Goal: Information Seeking & Learning: Compare options

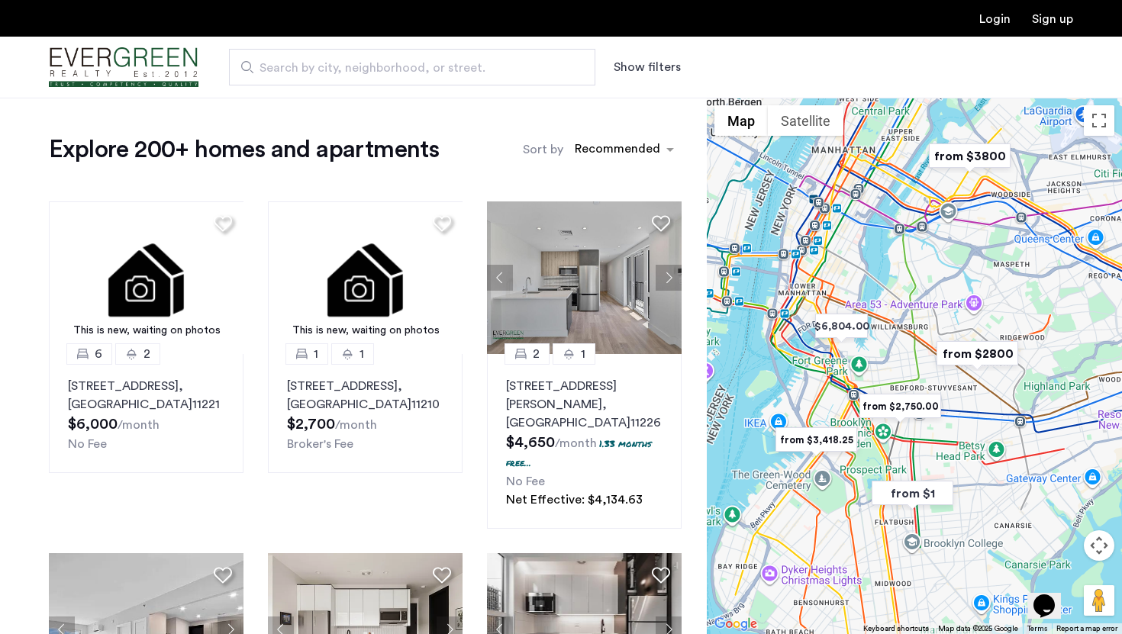
click at [624, 69] on button "Show filters" at bounding box center [647, 67] width 67 height 18
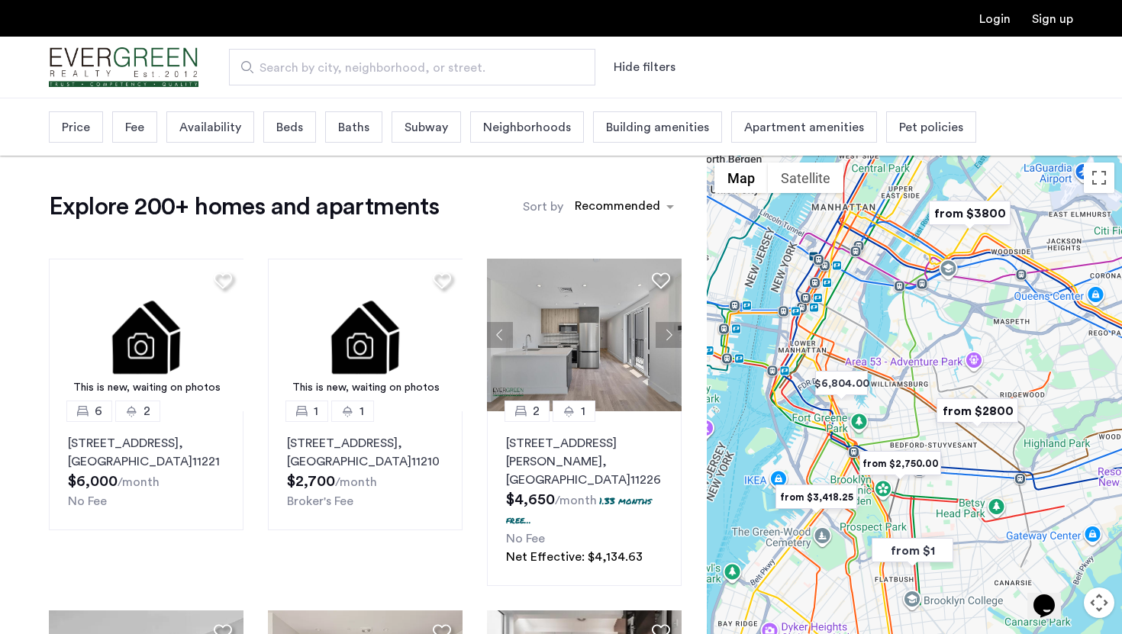
click at [68, 124] on span "Price" at bounding box center [76, 127] width 28 height 18
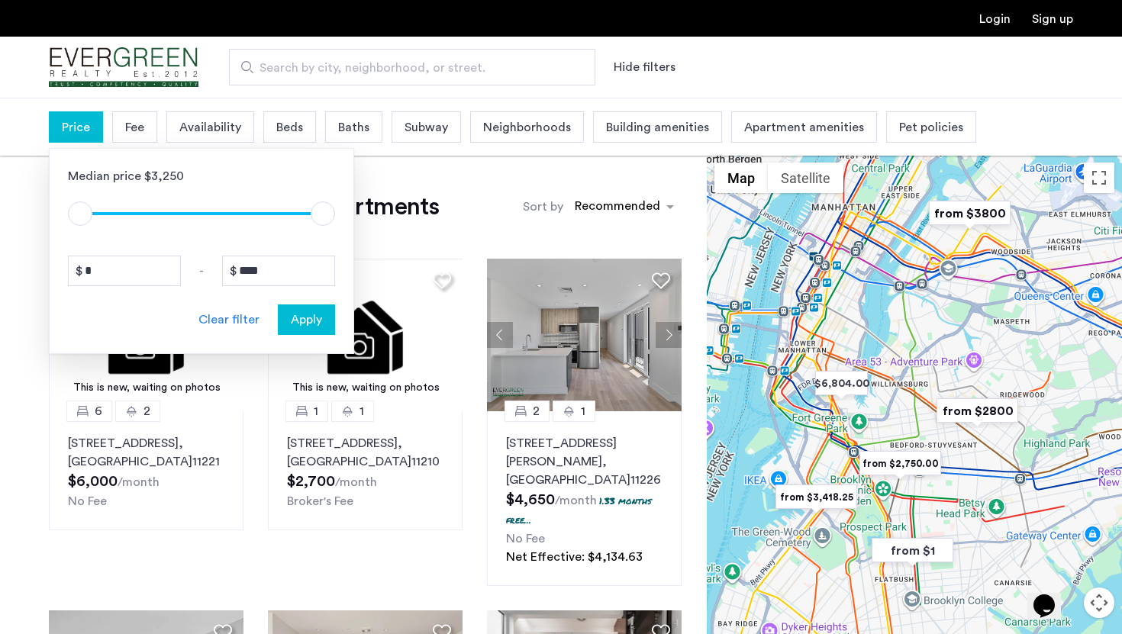
click at [267, 125] on div "Beds" at bounding box center [289, 126] width 53 height 31
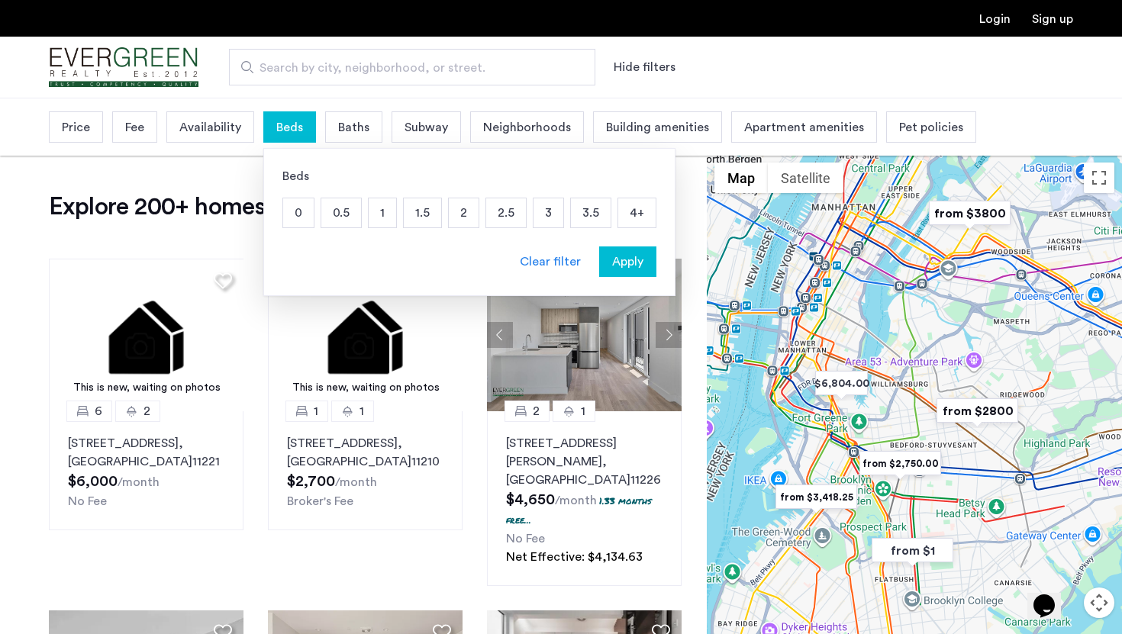
click at [347, 211] on p "0.5" at bounding box center [341, 212] width 40 height 29
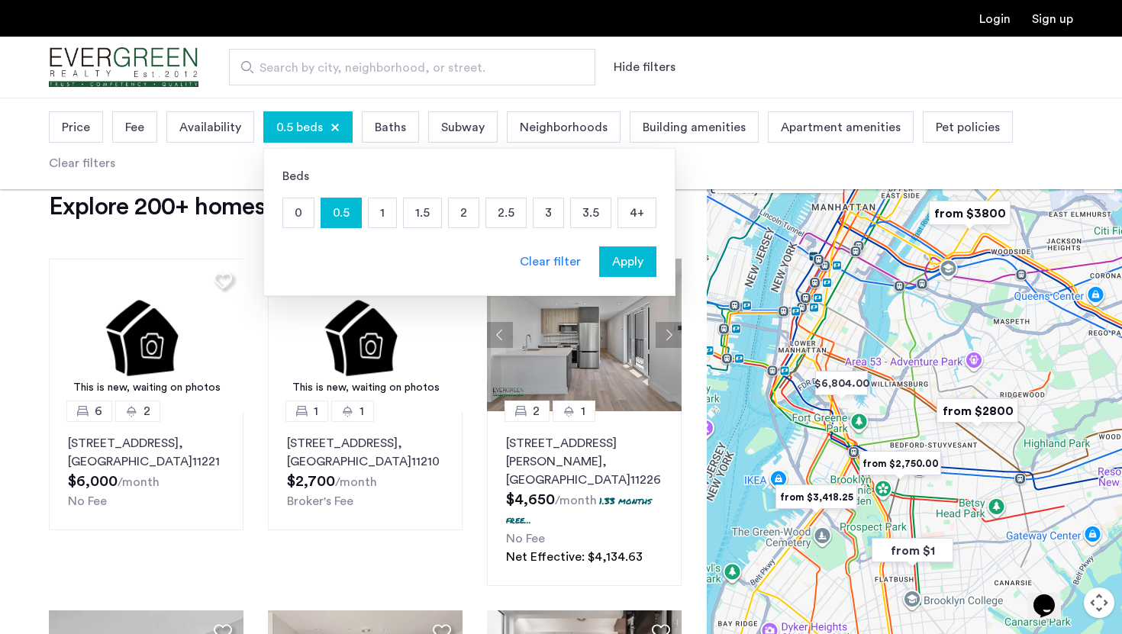
click at [377, 211] on p "1" at bounding box center [382, 212] width 27 height 29
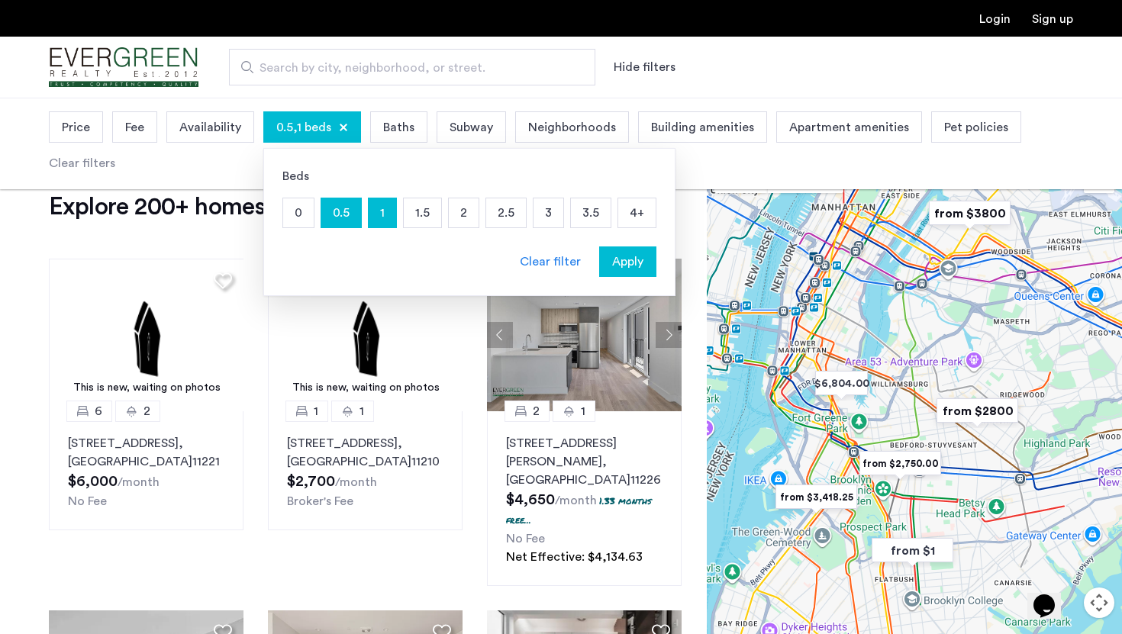
click at [612, 260] on span "Apply" at bounding box center [627, 262] width 31 height 18
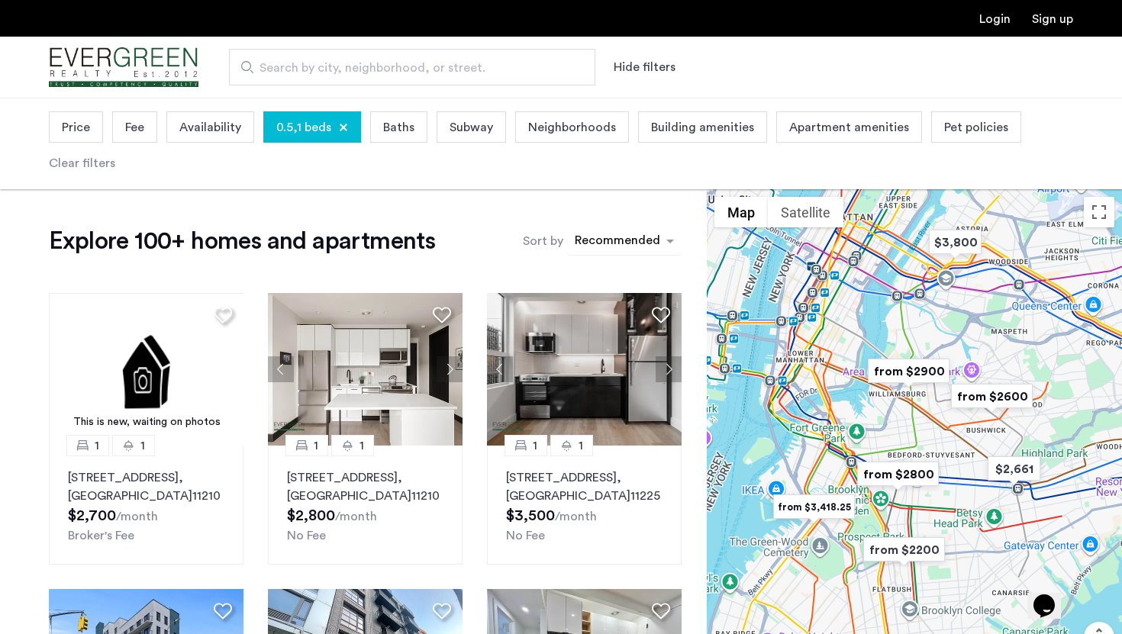
click at [595, 240] on div "sort-apartment" at bounding box center [618, 243] width 90 height 21
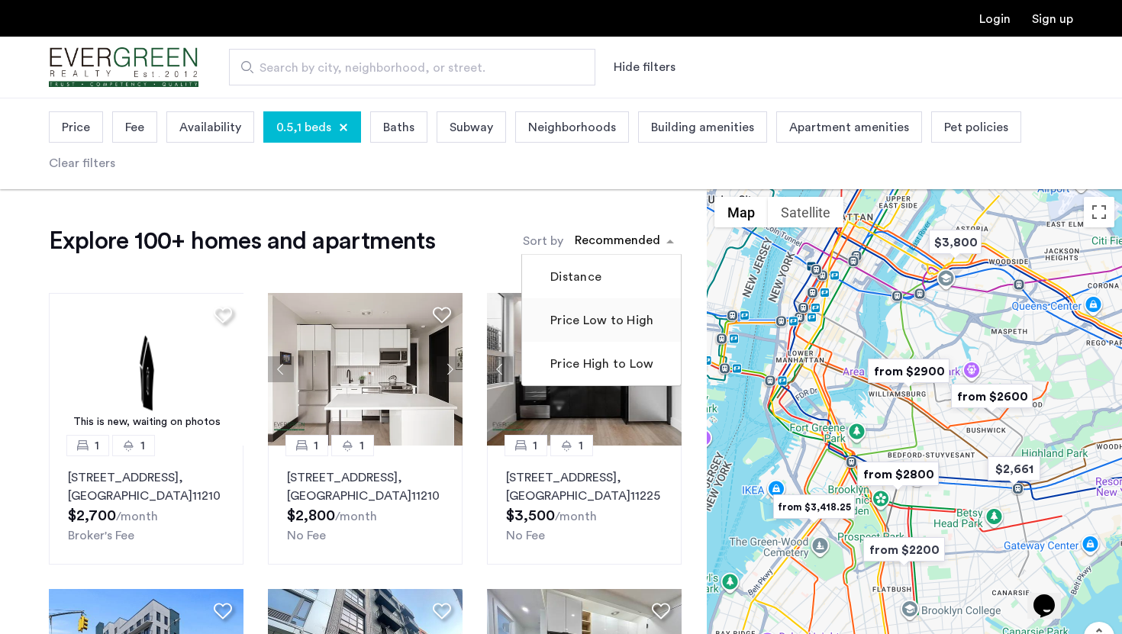
click at [568, 326] on label "Price Low to High" at bounding box center [600, 320] width 106 height 18
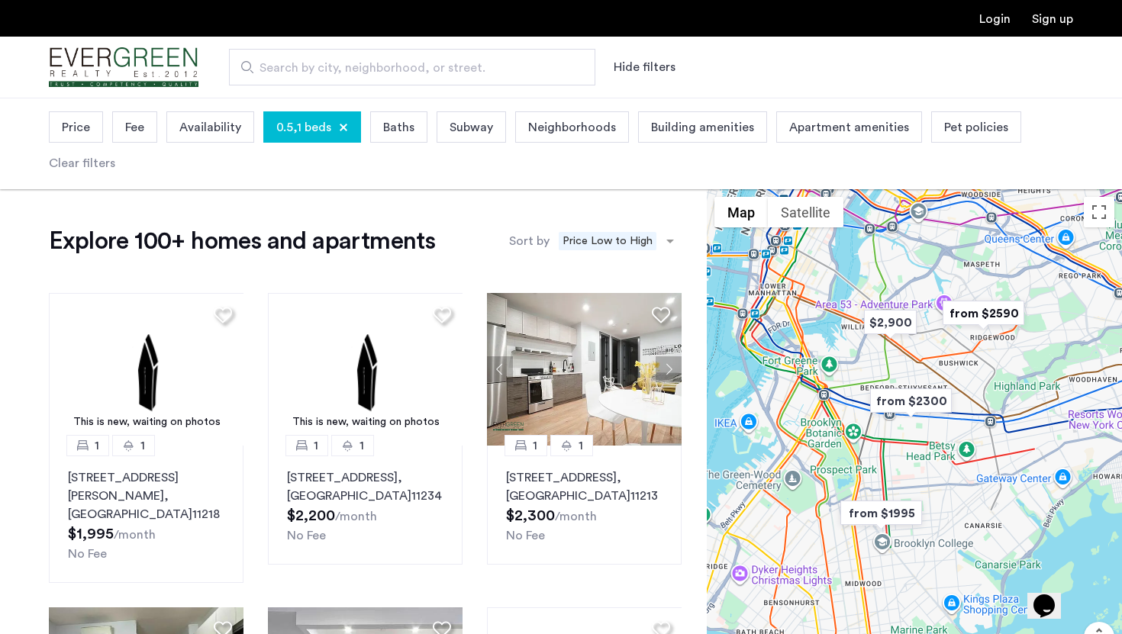
click at [346, 127] on div "0.5,1 beds" at bounding box center [312, 126] width 98 height 31
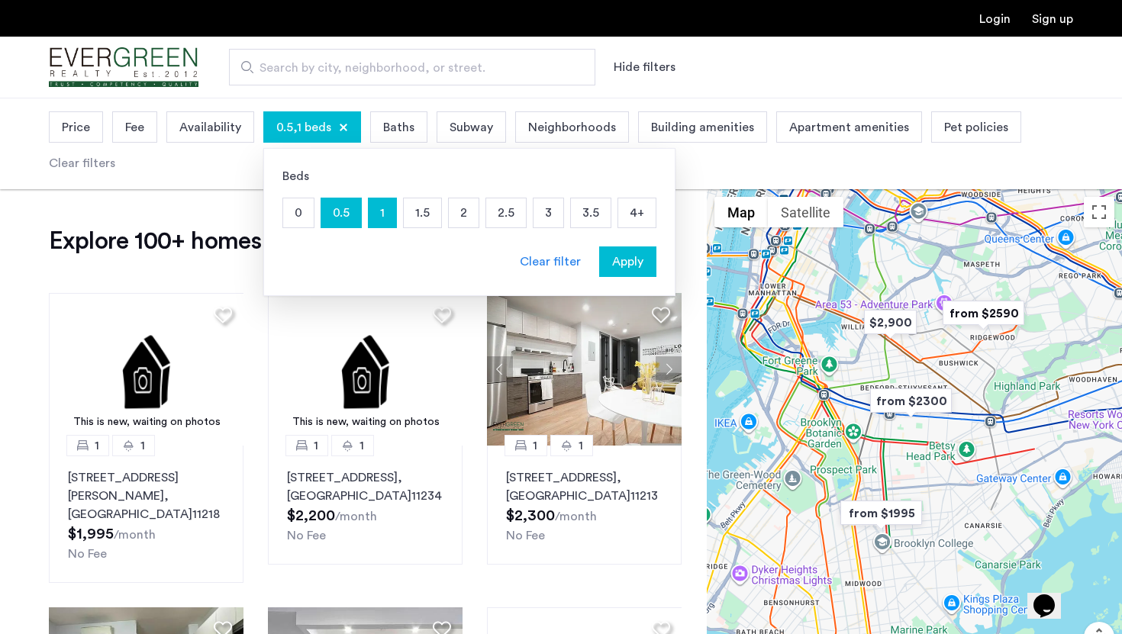
click at [370, 205] on p "1" at bounding box center [382, 212] width 27 height 29
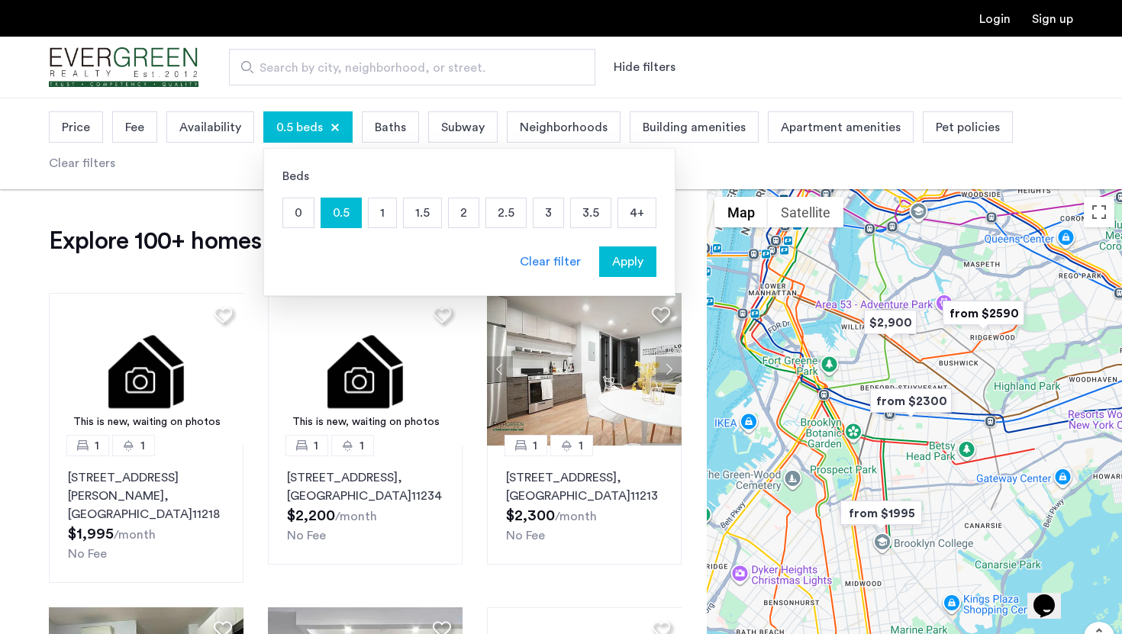
click at [357, 205] on p "0.5" at bounding box center [341, 212] width 40 height 29
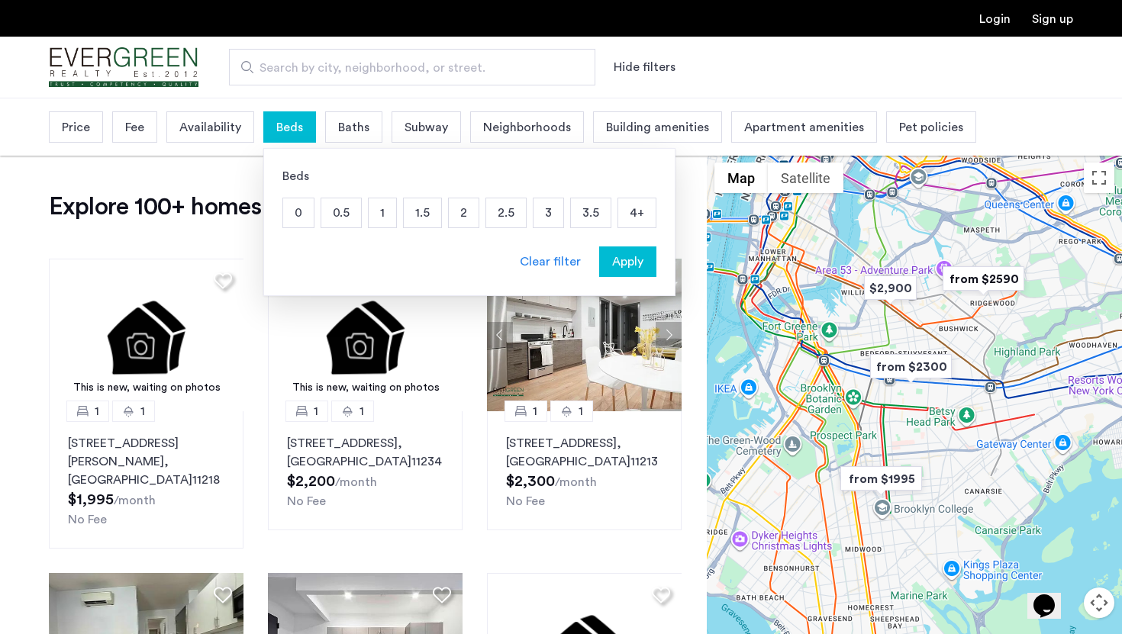
click at [470, 215] on p "2" at bounding box center [464, 212] width 30 height 29
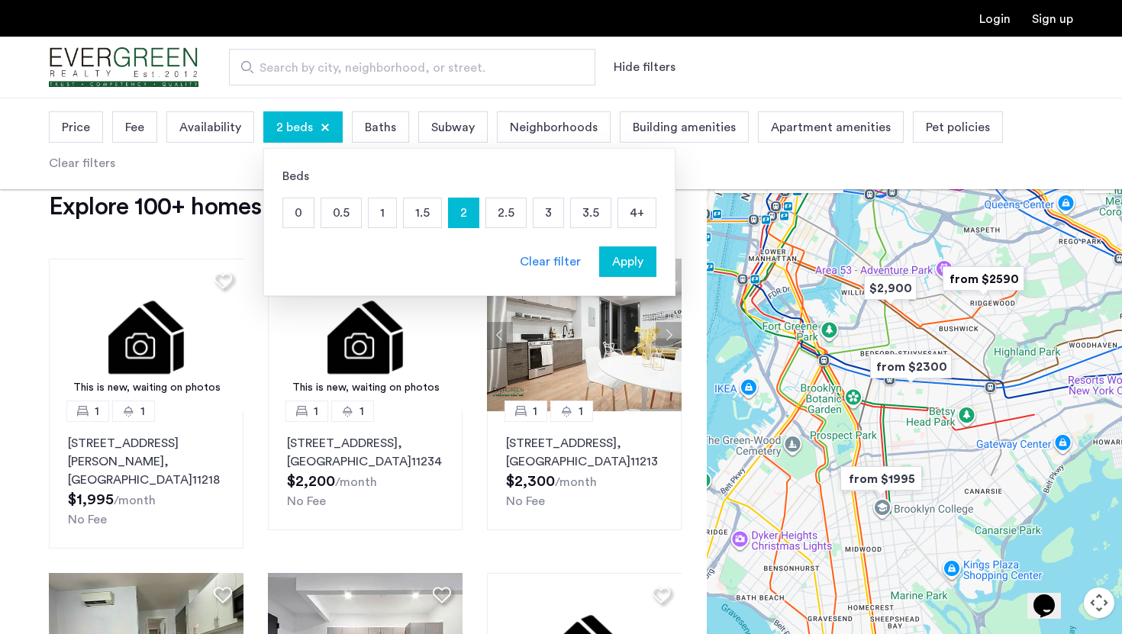
click at [541, 215] on p "3" at bounding box center [549, 212] width 30 height 29
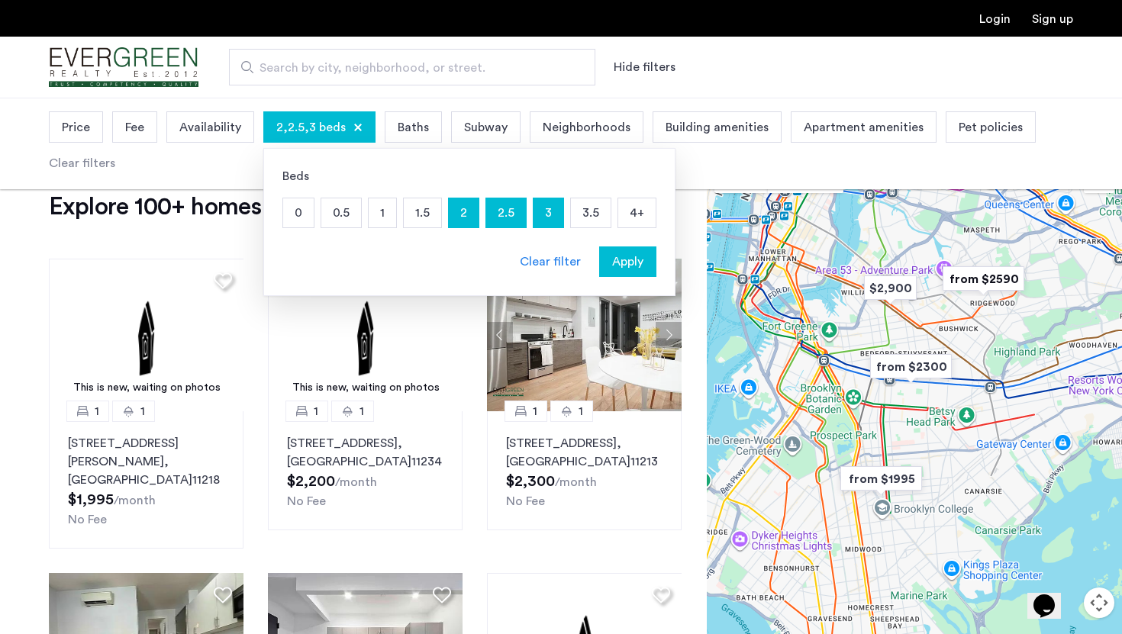
click at [638, 267] on span "Apply" at bounding box center [627, 262] width 31 height 18
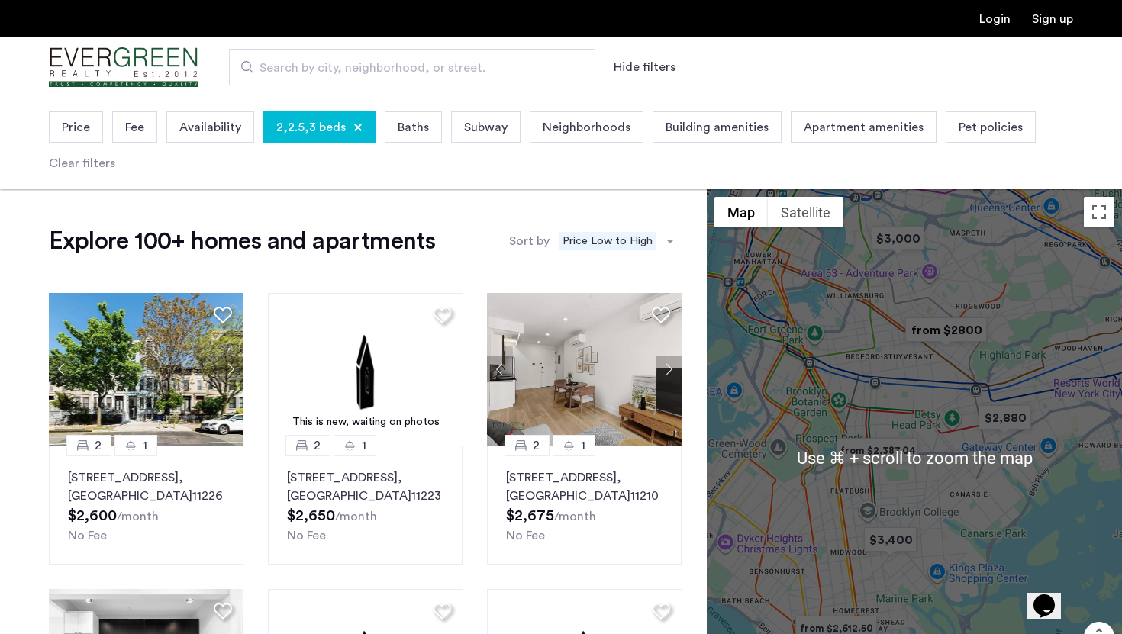
scroll to position [21, 0]
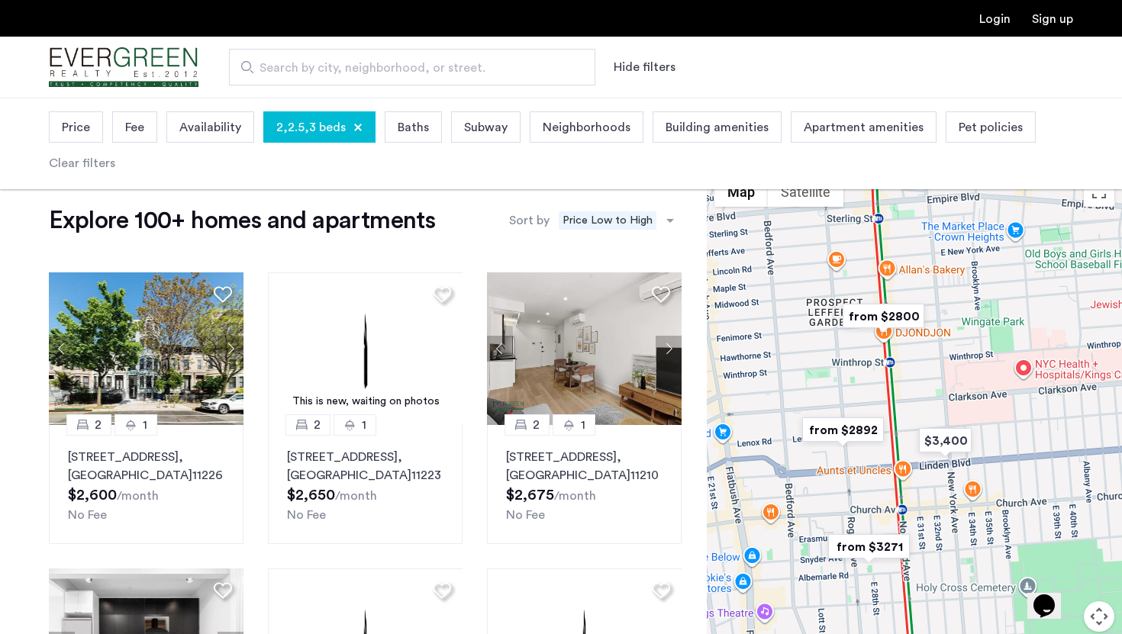
drag, startPoint x: 868, startPoint y: 404, endPoint x: 867, endPoint y: 300, distance: 103.8
click at [867, 302] on img "from $2800" at bounding box center [884, 316] width 94 height 34
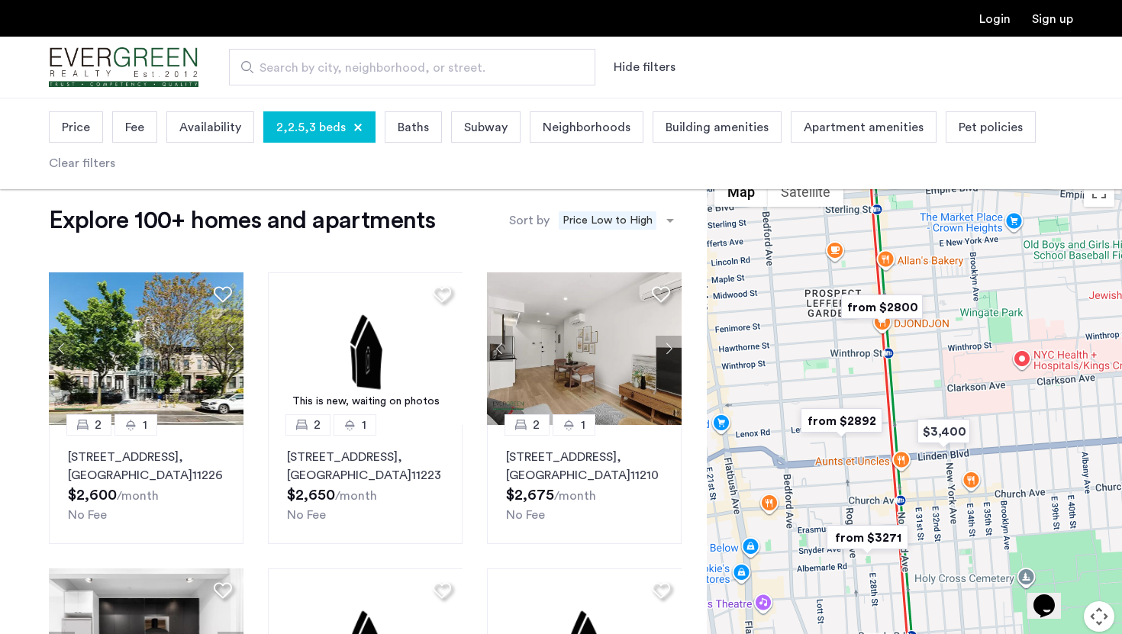
click at [879, 308] on img "from $2800" at bounding box center [882, 307] width 94 height 34
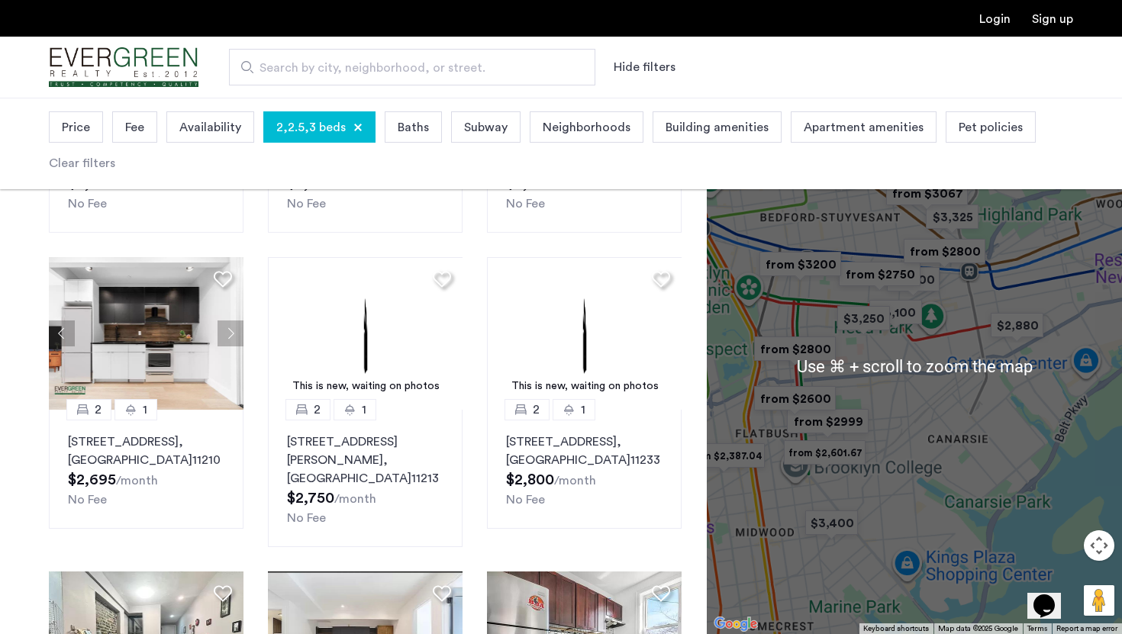
scroll to position [341, 0]
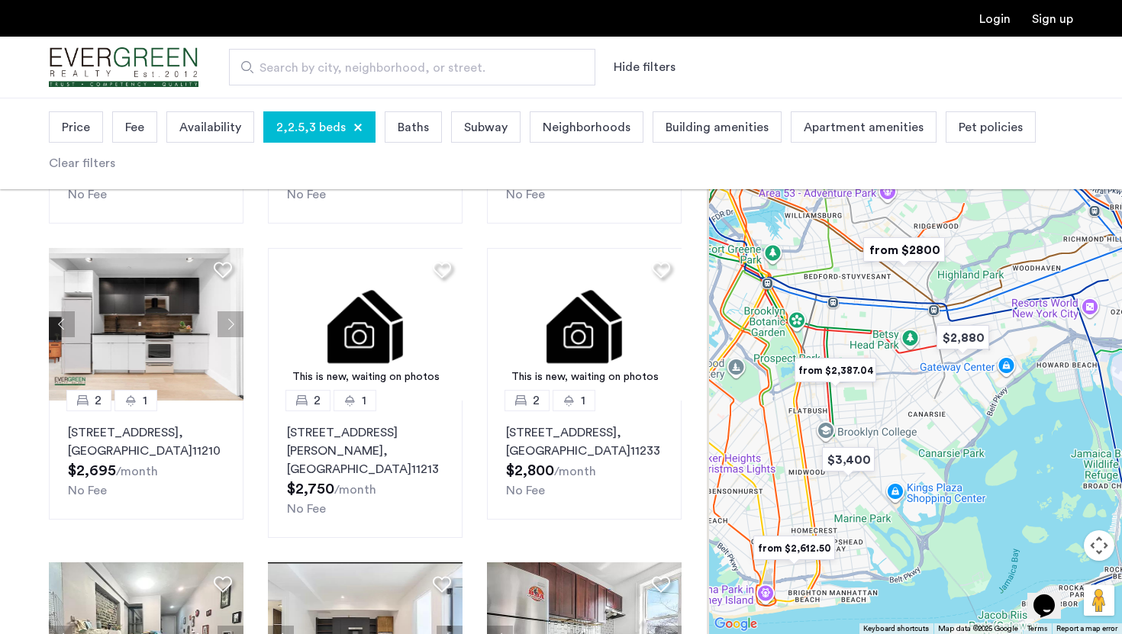
drag, startPoint x: 790, startPoint y: 329, endPoint x: 841, endPoint y: 333, distance: 51.3
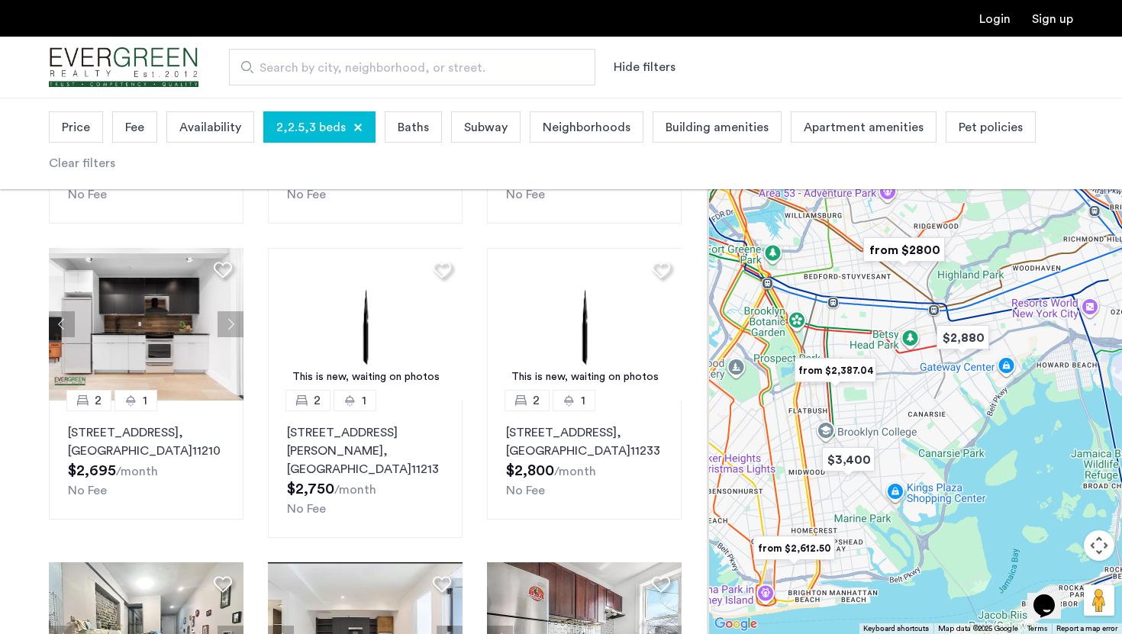
click at [841, 333] on div "To navigate, press the arrow keys." at bounding box center [914, 366] width 415 height 537
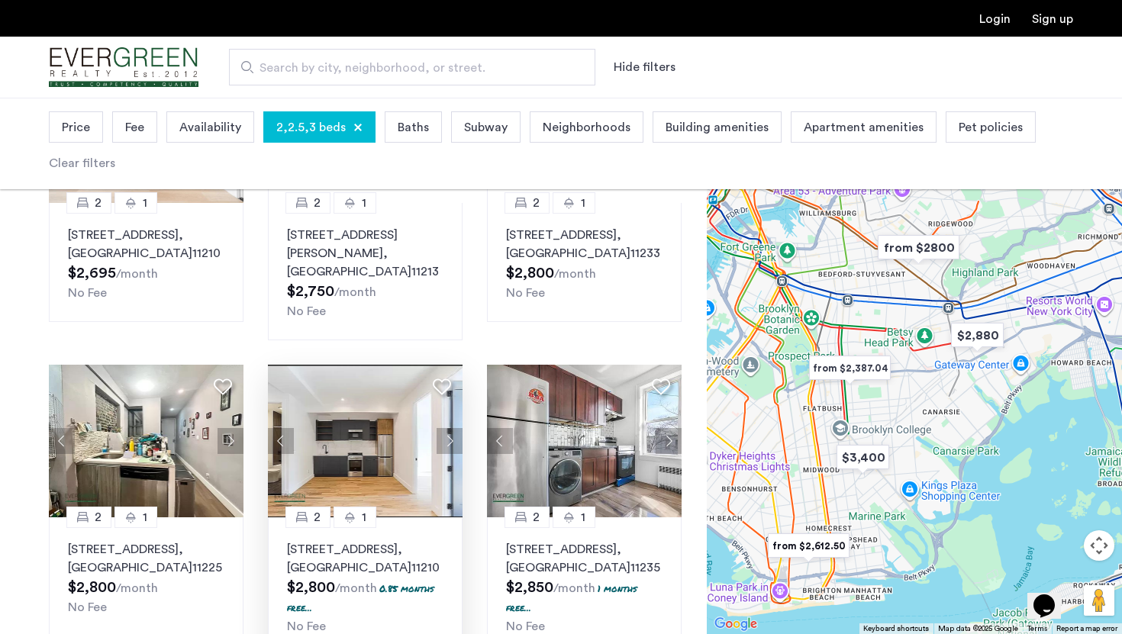
scroll to position [556, 0]
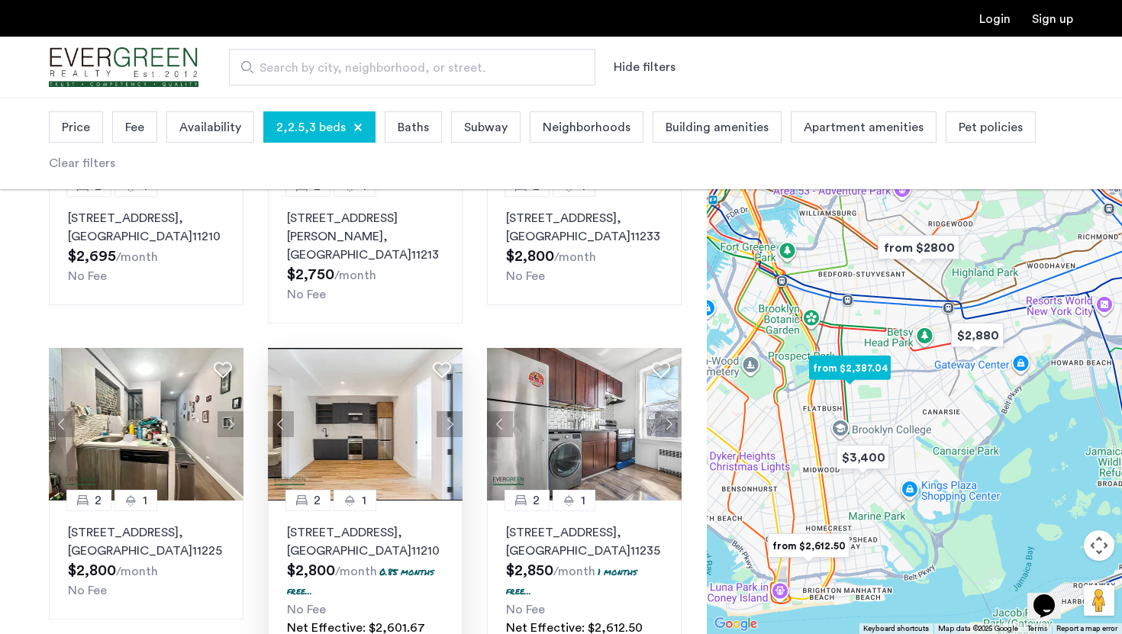
click at [453, 412] on button "Next apartment" at bounding box center [450, 425] width 26 height 26
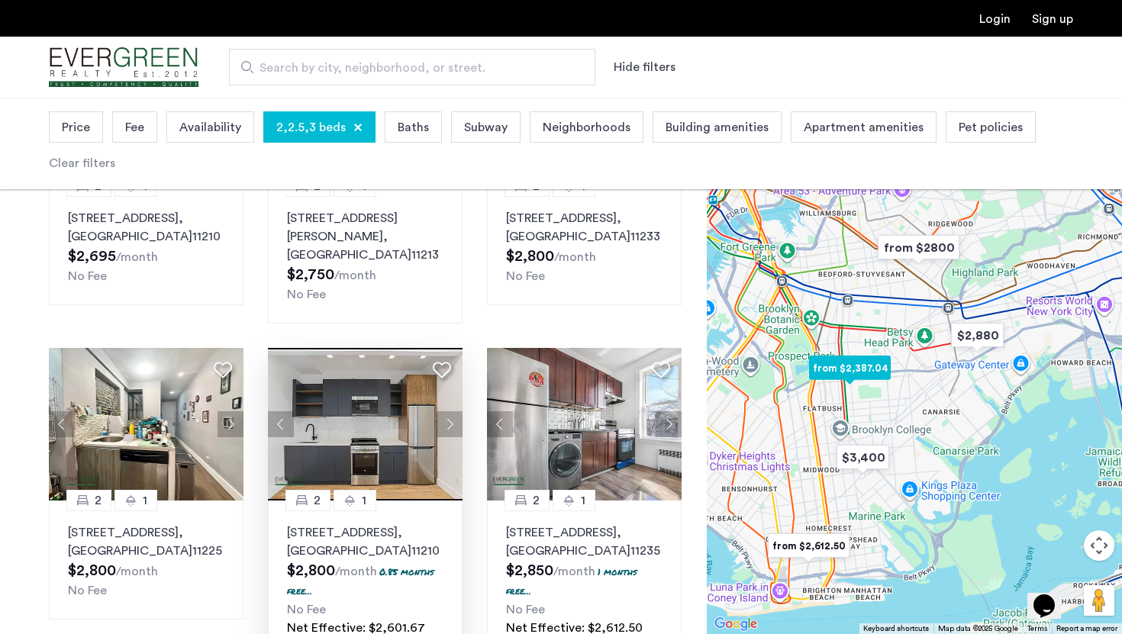
click at [453, 412] on button "Next apartment" at bounding box center [450, 425] width 26 height 26
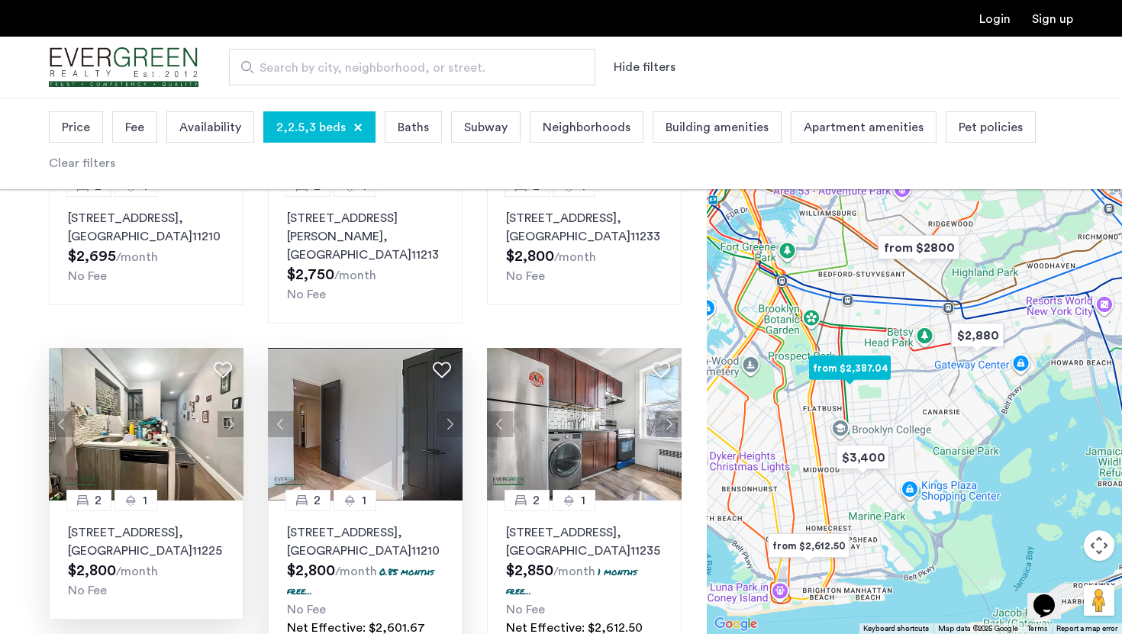
click at [230, 412] on button "Next apartment" at bounding box center [231, 425] width 26 height 26
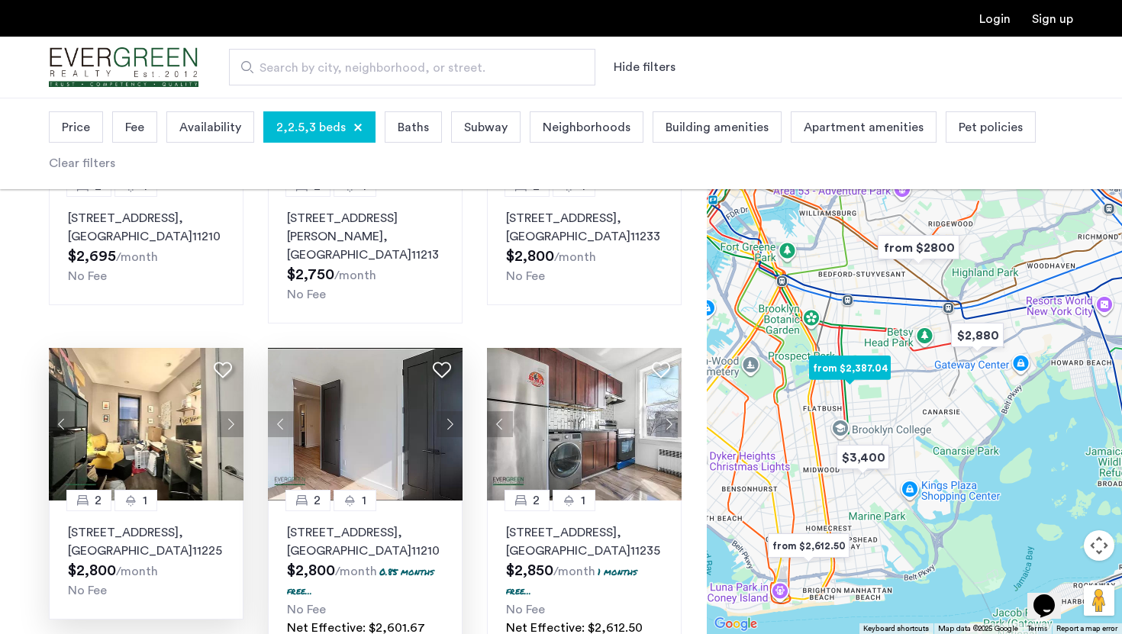
click at [230, 412] on button "Next apartment" at bounding box center [231, 425] width 26 height 26
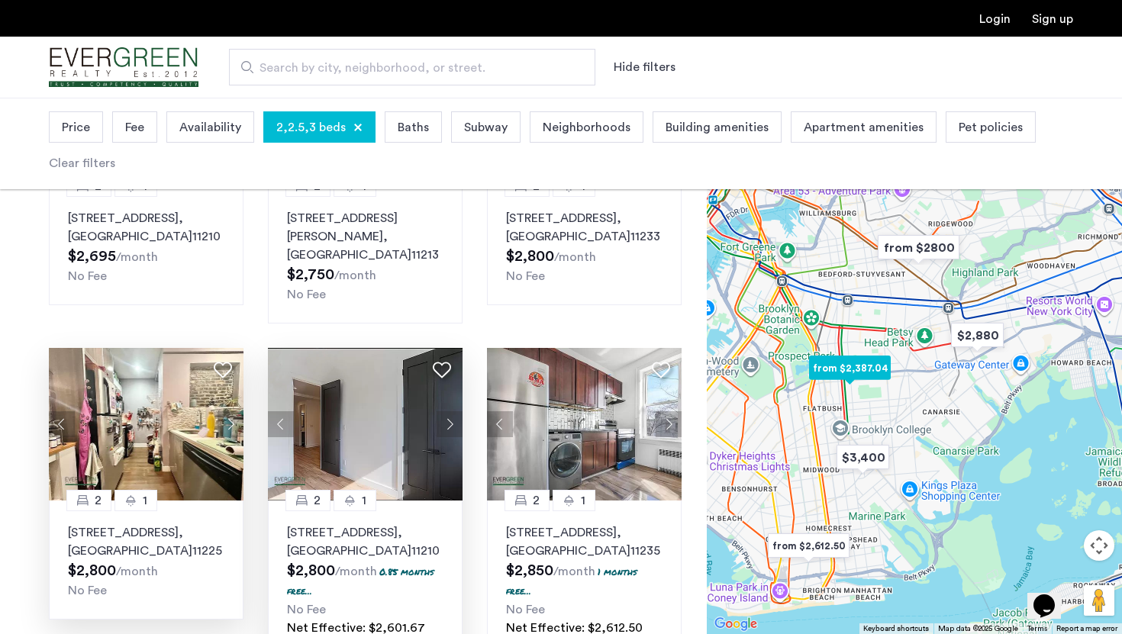
click at [230, 412] on button "Next apartment" at bounding box center [231, 425] width 26 height 26
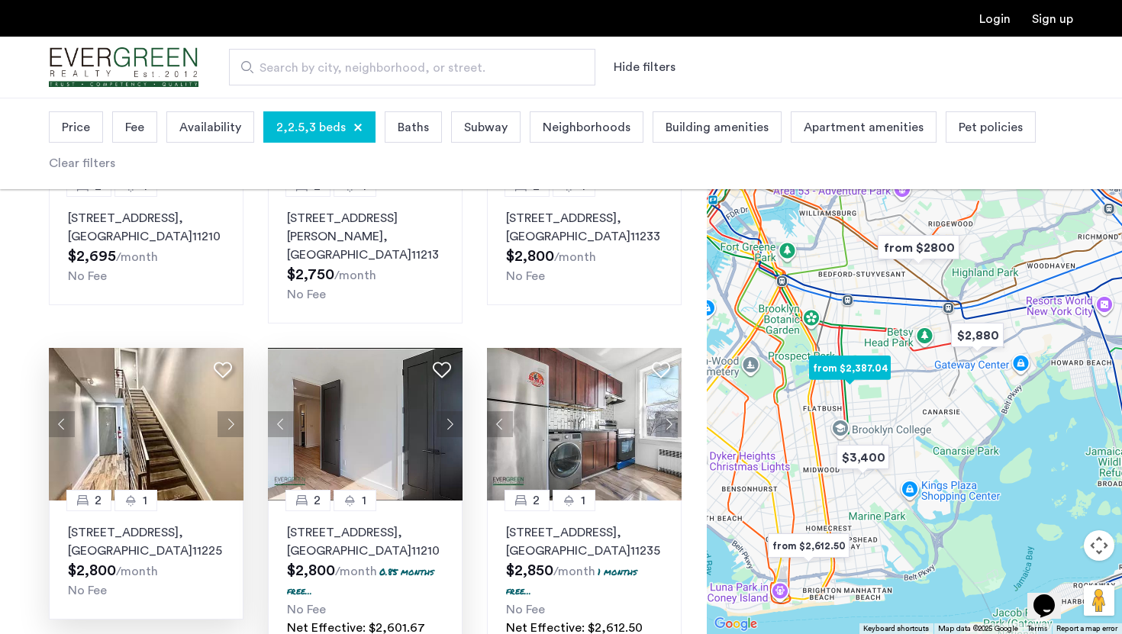
click at [230, 412] on button "Next apartment" at bounding box center [231, 425] width 26 height 26
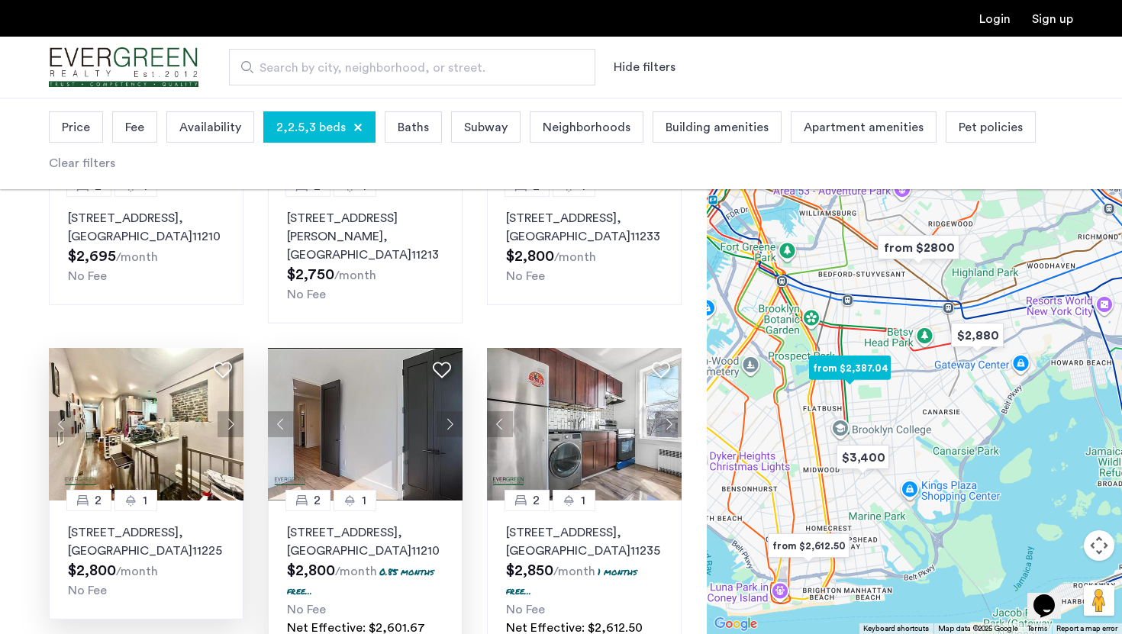
click at [230, 412] on button "Next apartment" at bounding box center [231, 425] width 26 height 26
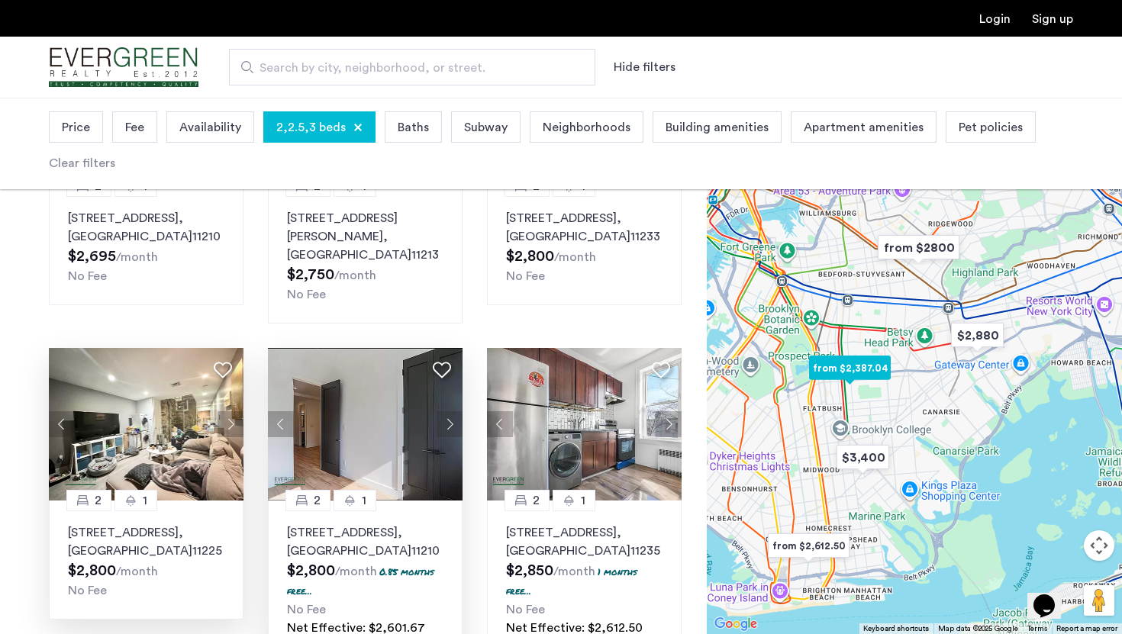
click at [230, 412] on button "Next apartment" at bounding box center [231, 425] width 26 height 26
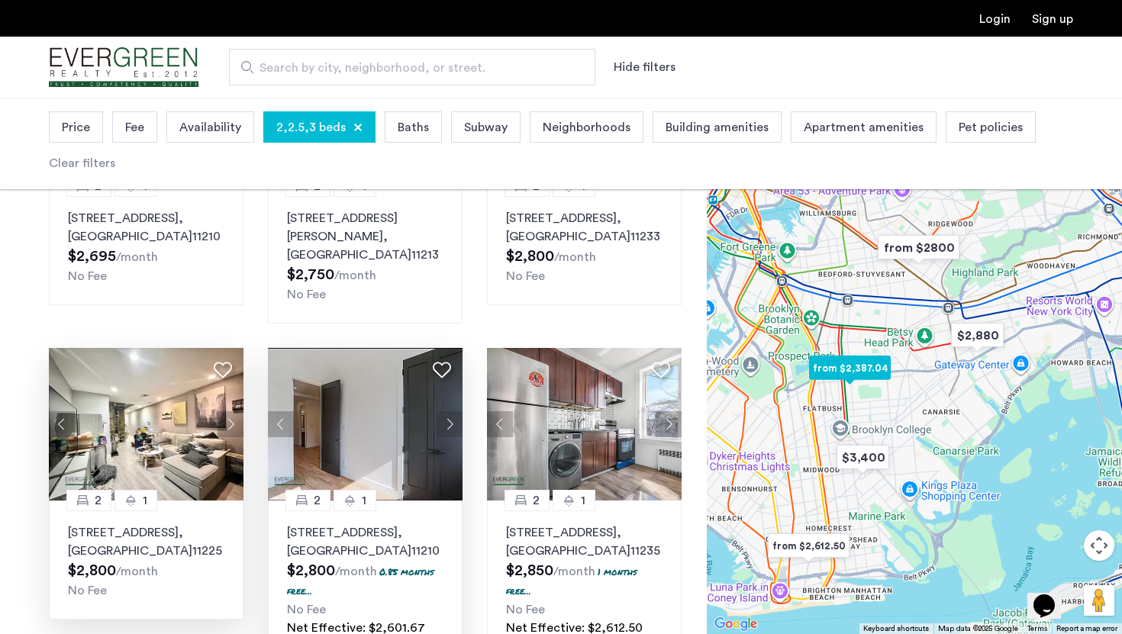
click at [230, 412] on button "Next apartment" at bounding box center [231, 425] width 26 height 26
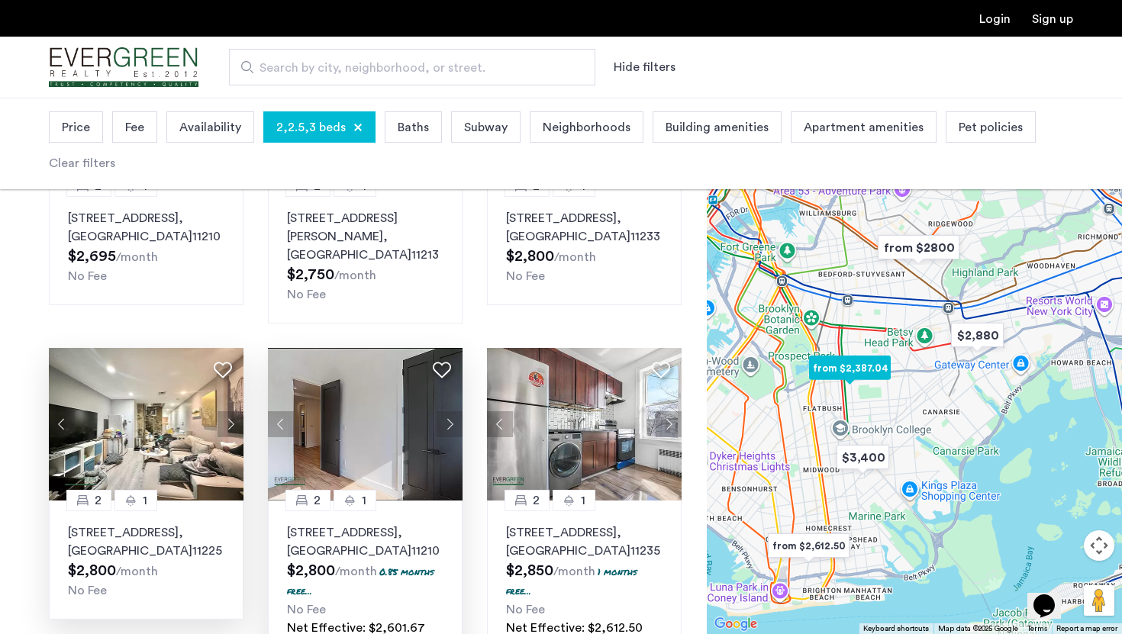
click at [230, 412] on button "Next apartment" at bounding box center [231, 425] width 26 height 26
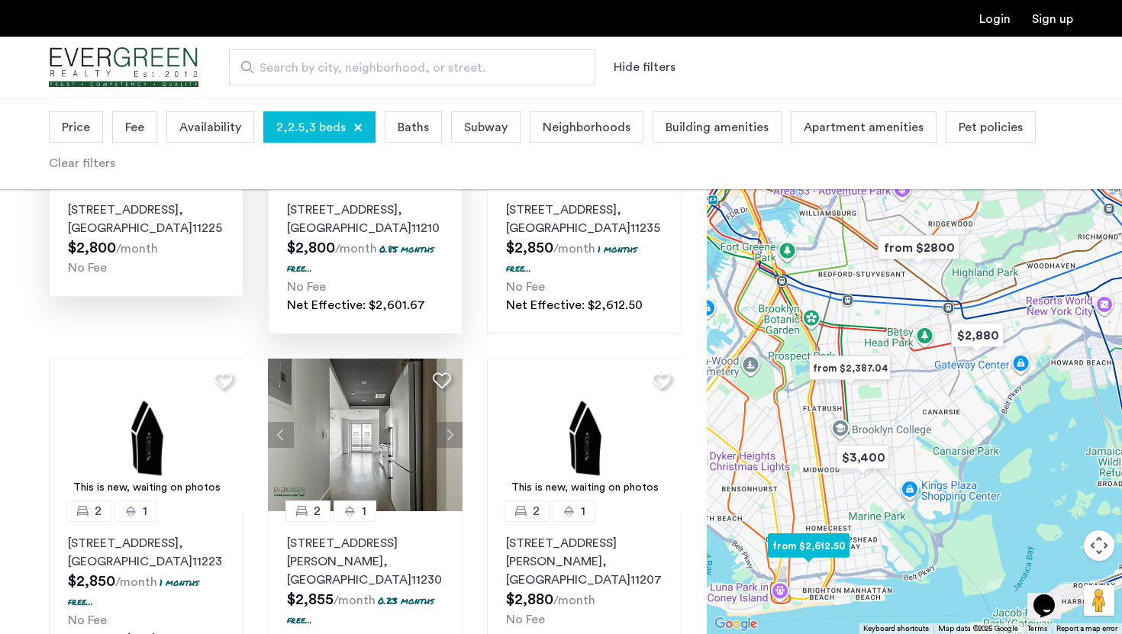
scroll to position [882, 0]
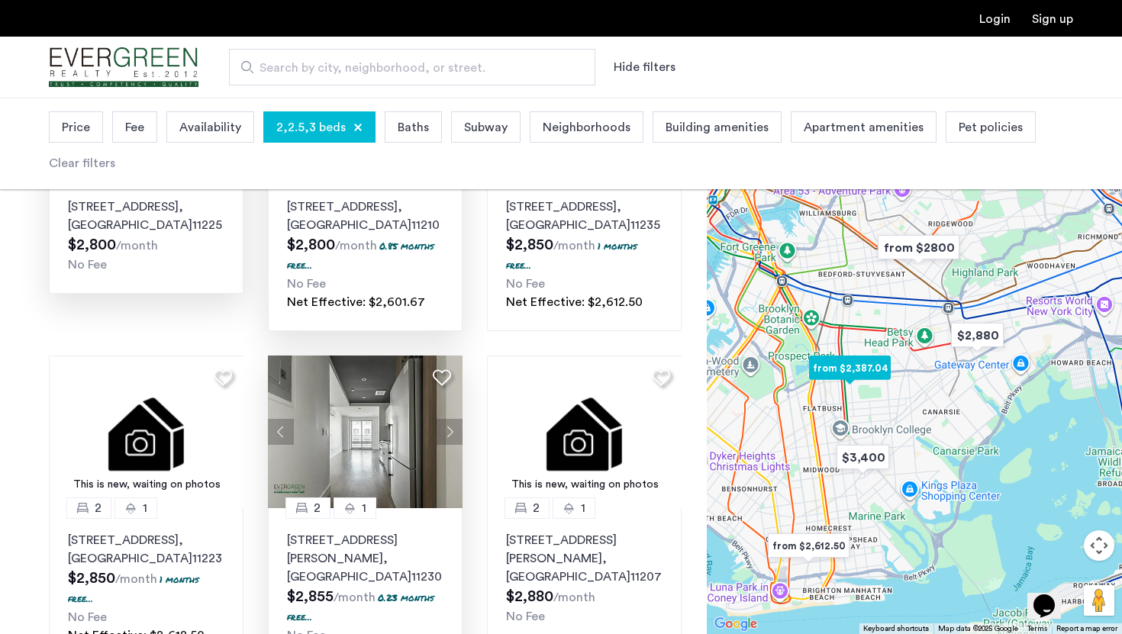
click at [447, 419] on button "Next apartment" at bounding box center [450, 432] width 26 height 26
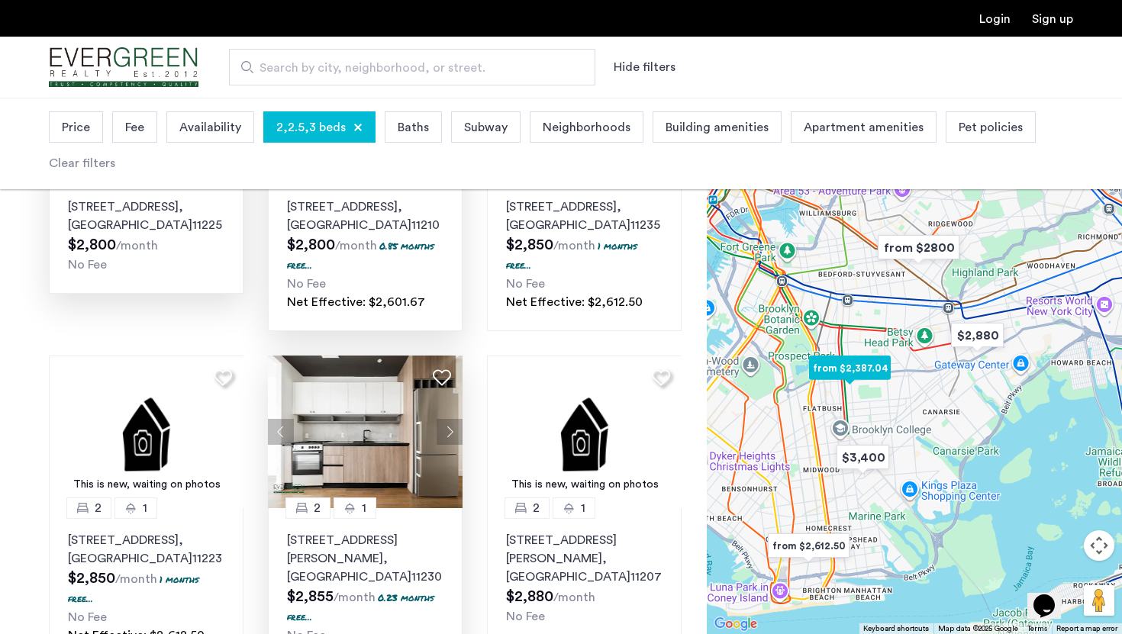
click at [447, 419] on button "Next apartment" at bounding box center [450, 432] width 26 height 26
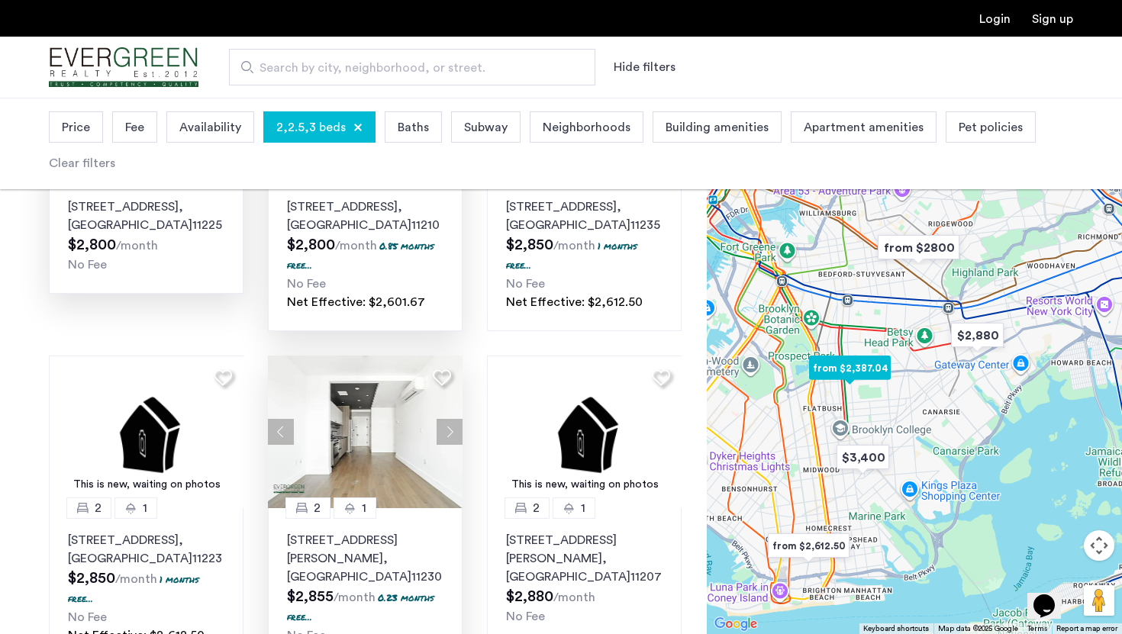
click at [447, 419] on button "Next apartment" at bounding box center [450, 432] width 26 height 26
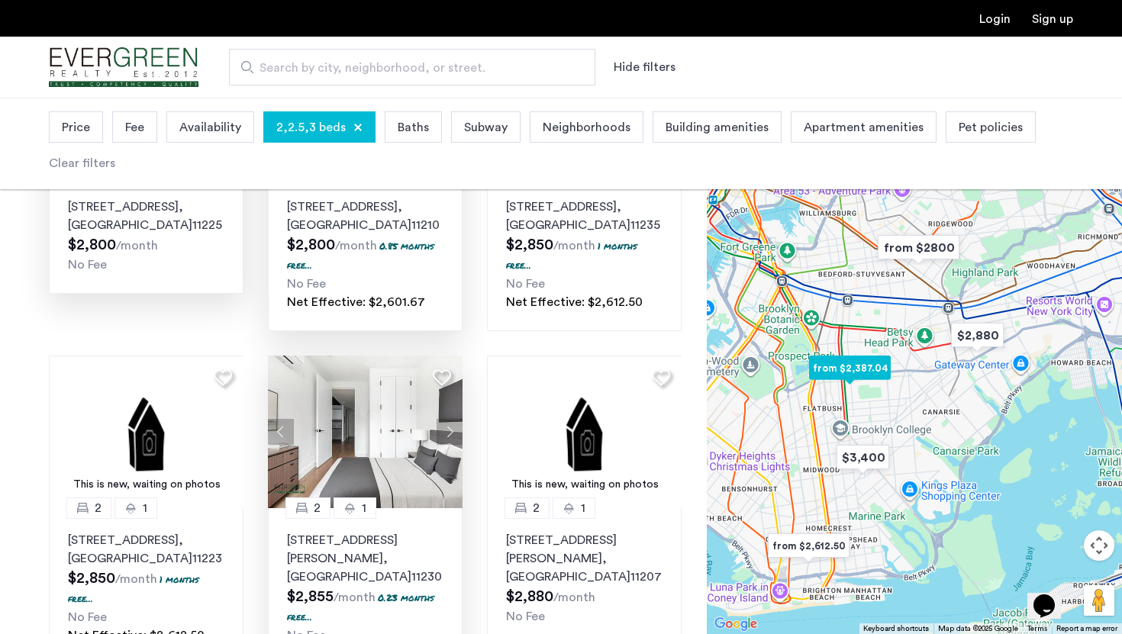
click at [447, 419] on button "Next apartment" at bounding box center [450, 432] width 26 height 26
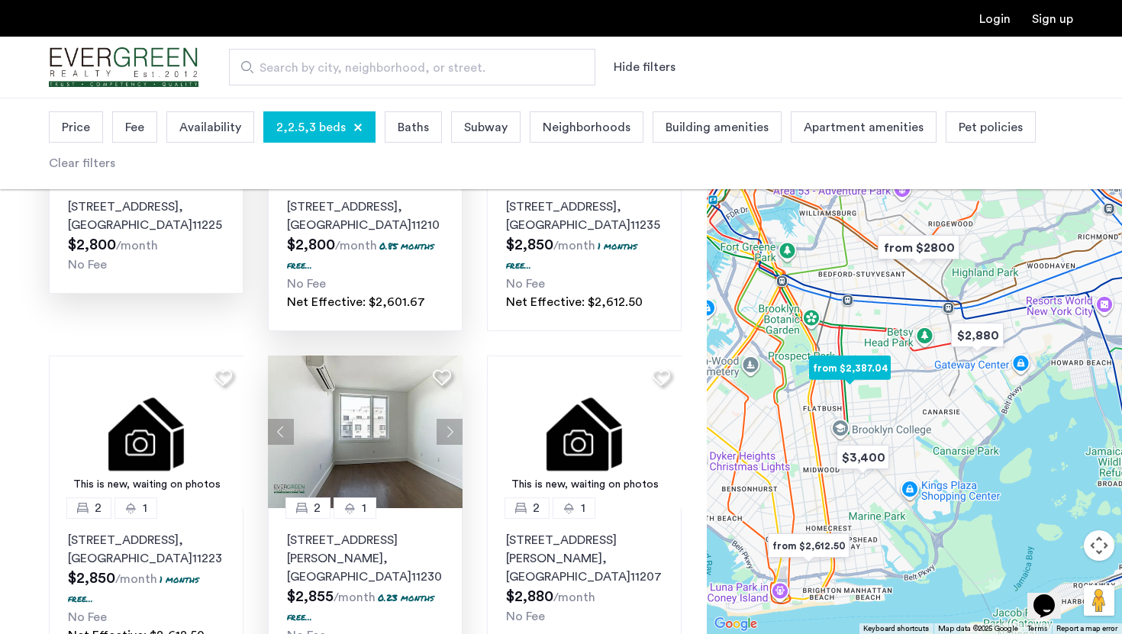
click at [447, 419] on button "Next apartment" at bounding box center [450, 432] width 26 height 26
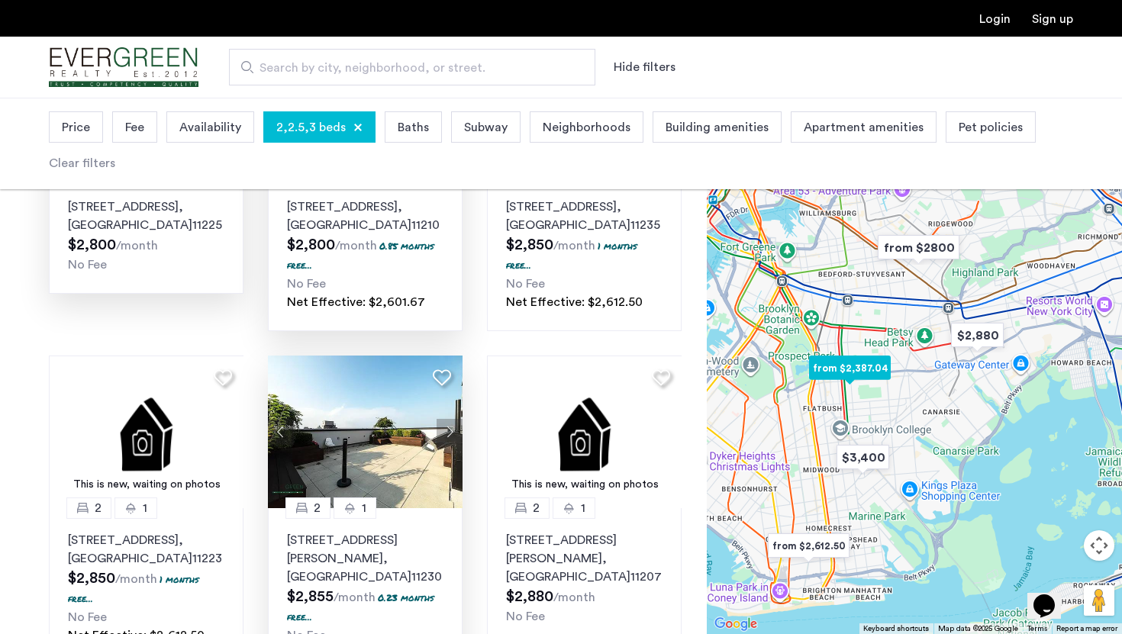
click at [447, 419] on button "Next apartment" at bounding box center [450, 432] width 26 height 26
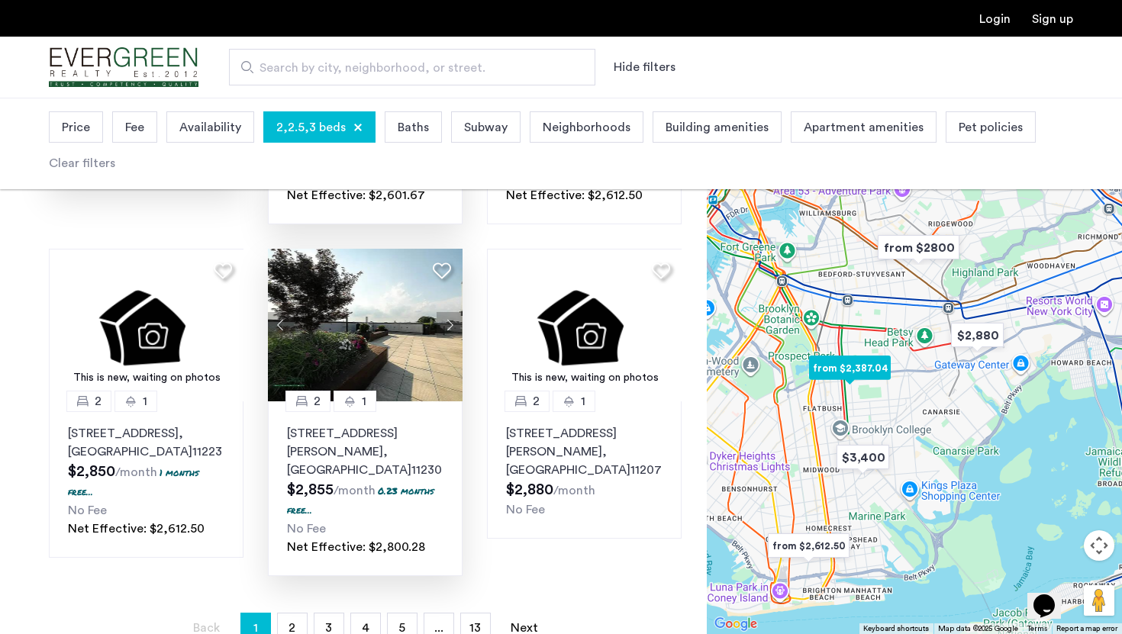
scroll to position [924, 0]
